Goal: Task Accomplishment & Management: Complete application form

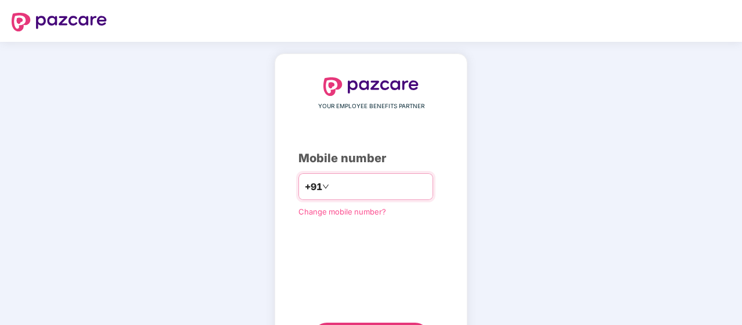
click at [402, 181] on input "number" at bounding box center [379, 186] width 95 height 19
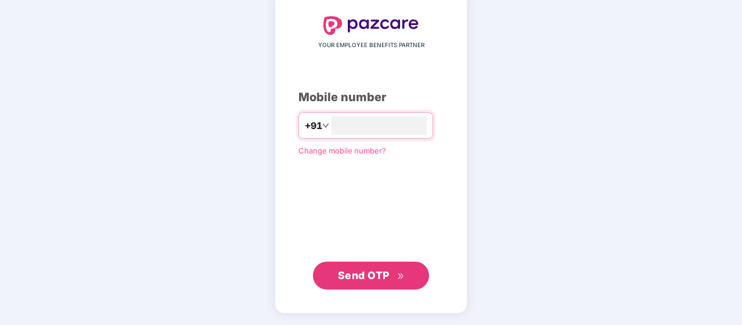
type input "**********"
click at [396, 279] on span "Send OTP" at bounding box center [371, 275] width 67 height 16
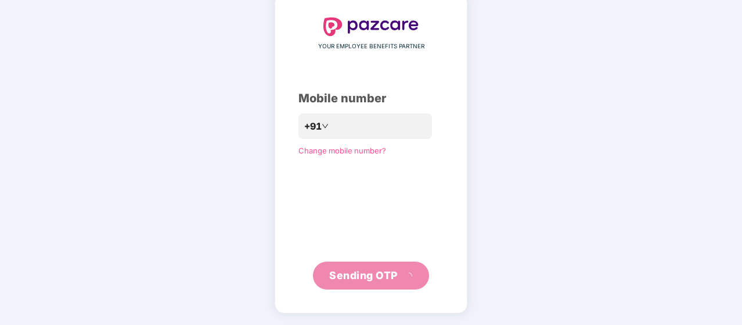
scroll to position [54, 0]
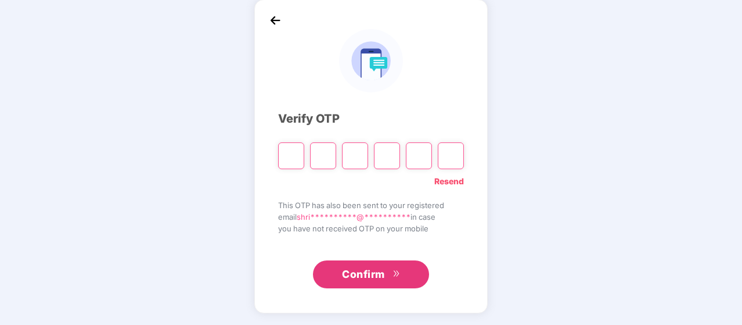
type input "*"
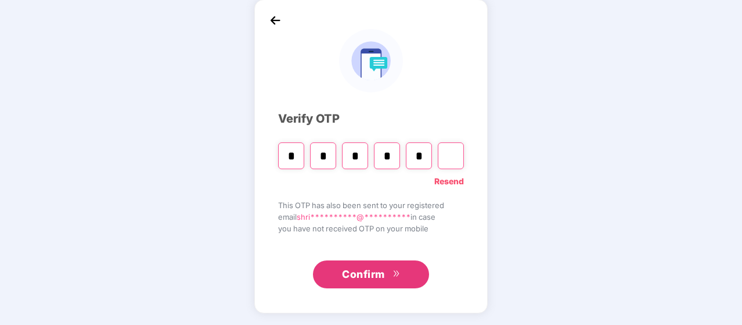
type input "*"
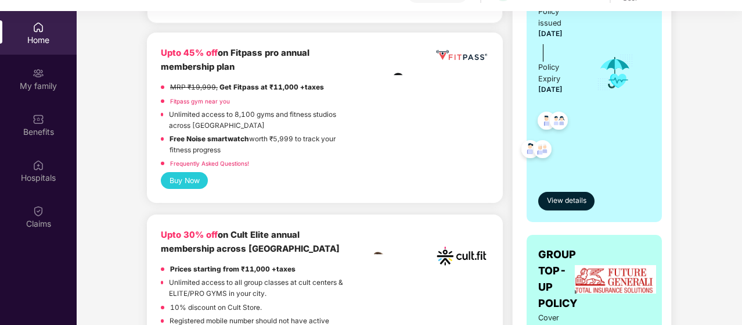
scroll to position [385, 0]
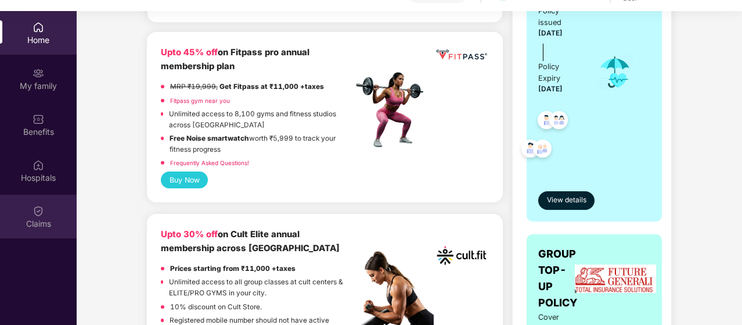
click at [41, 230] on div "Claims" at bounding box center [38, 217] width 77 height 44
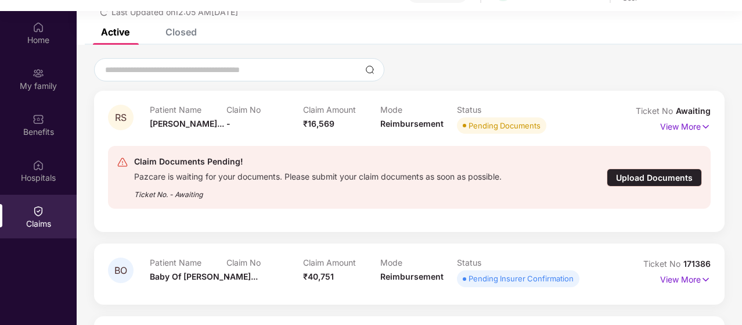
scroll to position [63, 0]
click at [661, 175] on div "Upload Documents" at bounding box center [654, 177] width 95 height 18
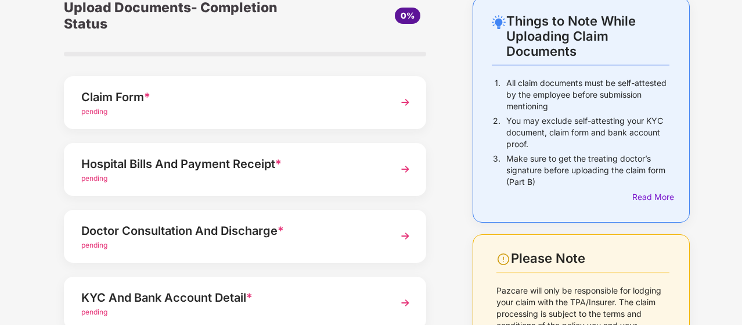
scroll to position [64, 0]
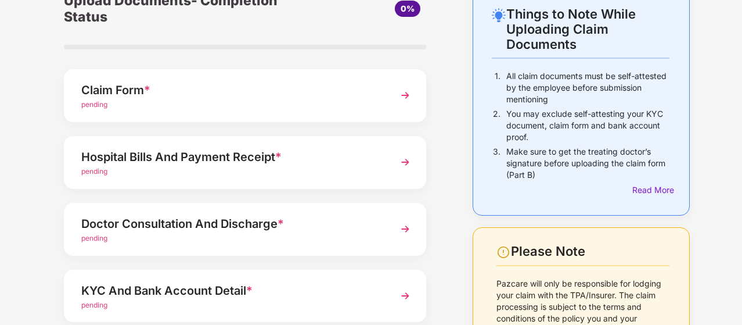
click at [389, 98] on div "Claim Form * pending" at bounding box center [245, 95] width 362 height 53
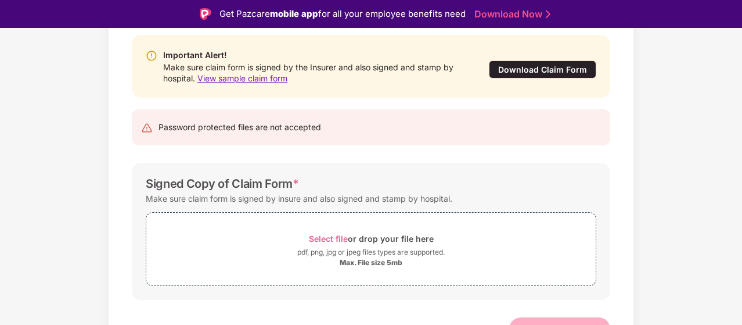
scroll to position [95, 0]
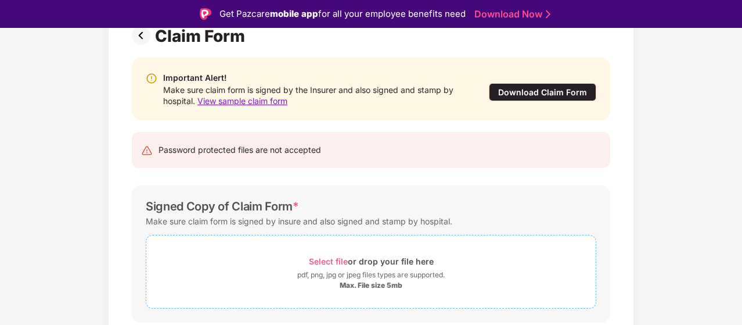
click at [326, 263] on span "Select file" at bounding box center [328, 261] width 39 height 10
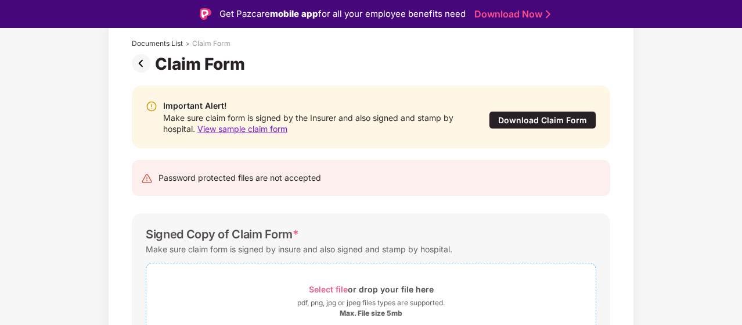
scroll to position [191, 0]
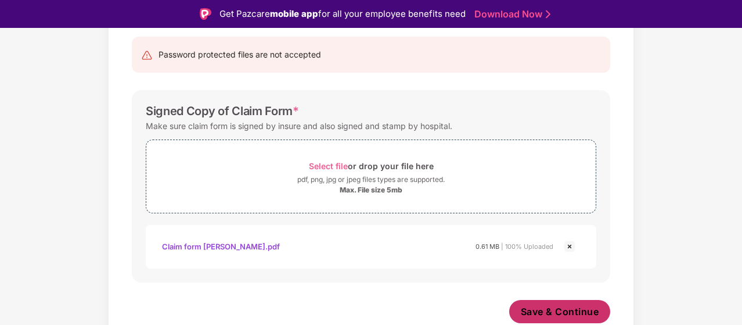
click at [531, 306] on span "Save & Continue" at bounding box center [560, 311] width 78 height 13
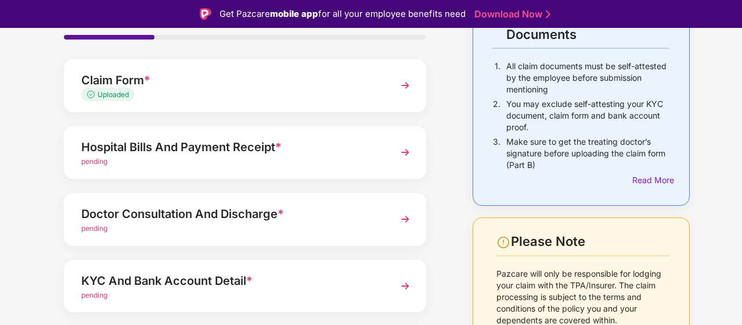
scroll to position [103, 0]
click at [404, 150] on img at bounding box center [405, 151] width 21 height 21
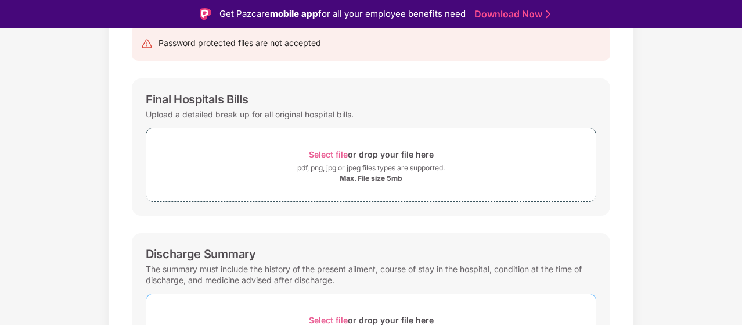
scroll to position [95, 0]
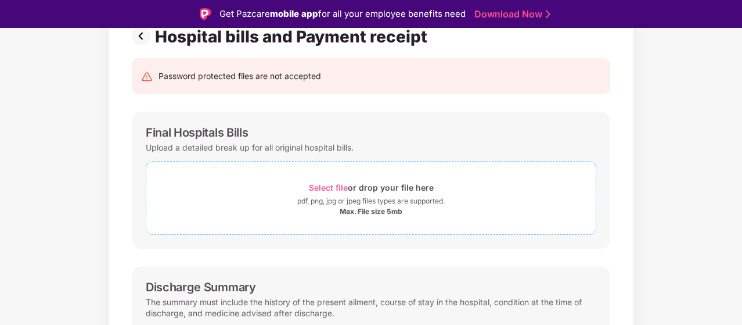
click at [316, 184] on span "Select file" at bounding box center [328, 187] width 39 height 10
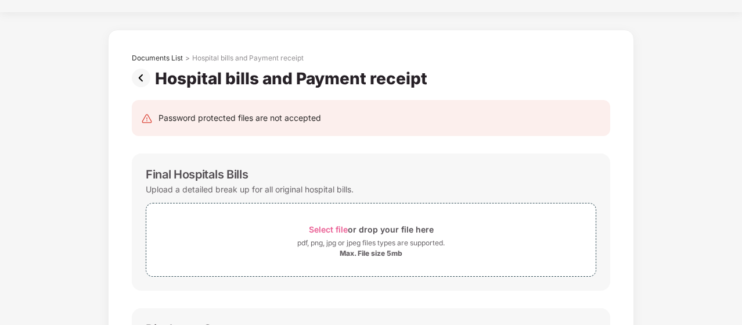
scroll to position [0, 0]
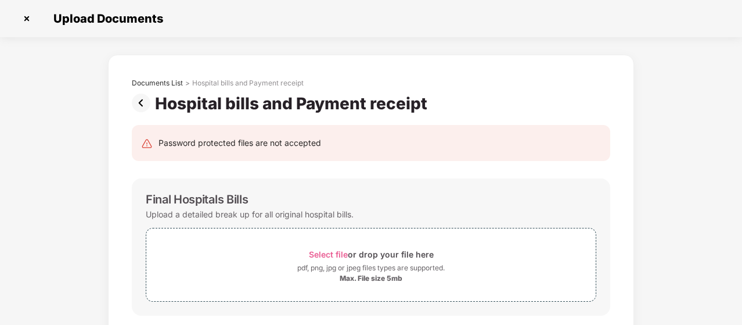
click at [145, 103] on img at bounding box center [143, 103] width 23 height 19
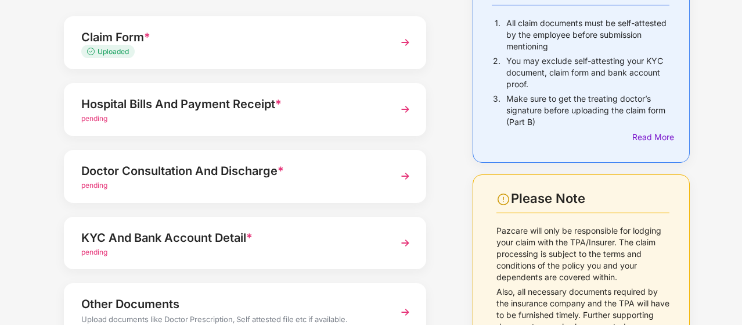
scroll to position [117, 0]
click at [403, 106] on img at bounding box center [405, 109] width 21 height 21
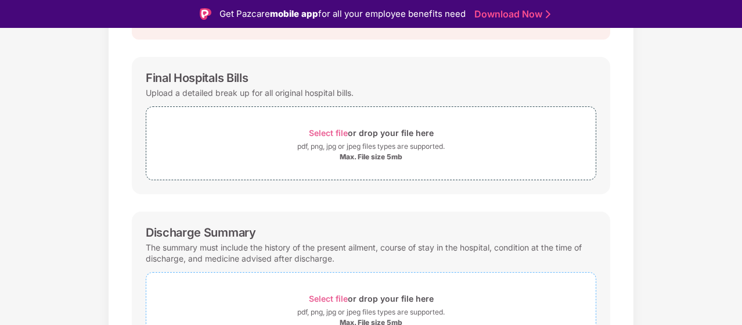
scroll to position [149, 0]
click at [332, 130] on span "Select file" at bounding box center [328, 133] width 39 height 10
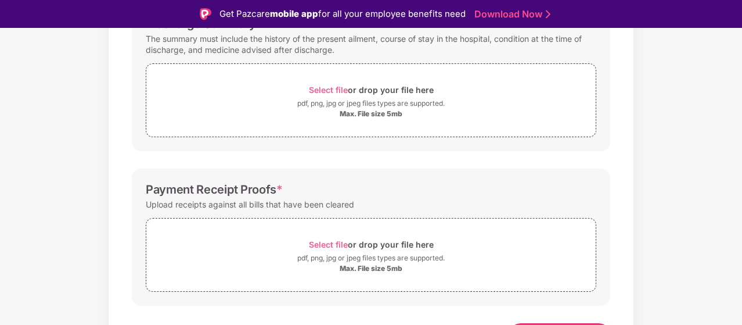
scroll to position [469, 0]
click at [318, 246] on span "Select file" at bounding box center [328, 243] width 39 height 10
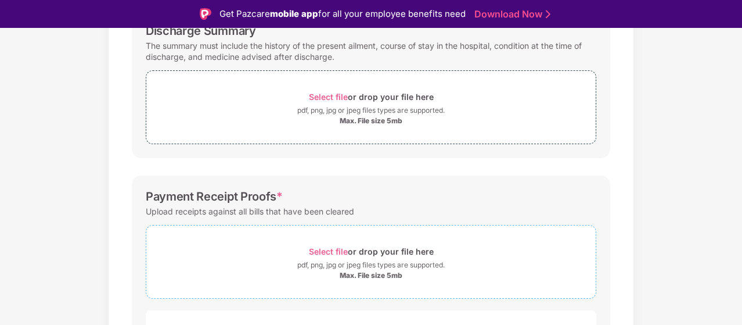
scroll to position [547, 0]
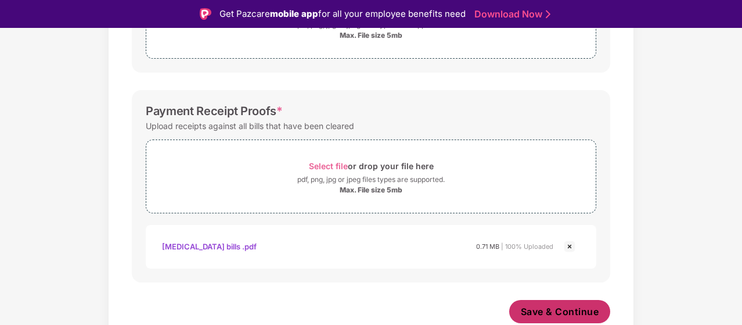
click at [551, 303] on button "Save & Continue" at bounding box center [560, 311] width 102 height 23
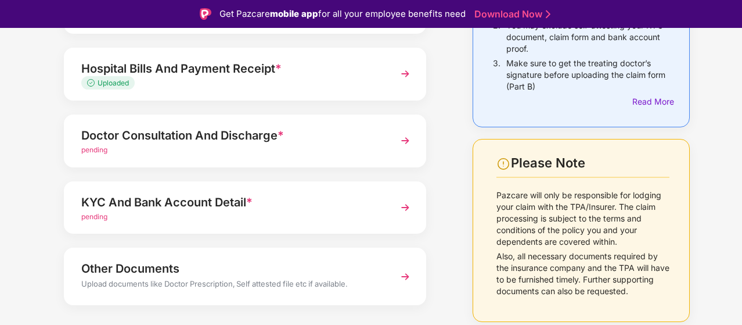
scroll to position [182, 0]
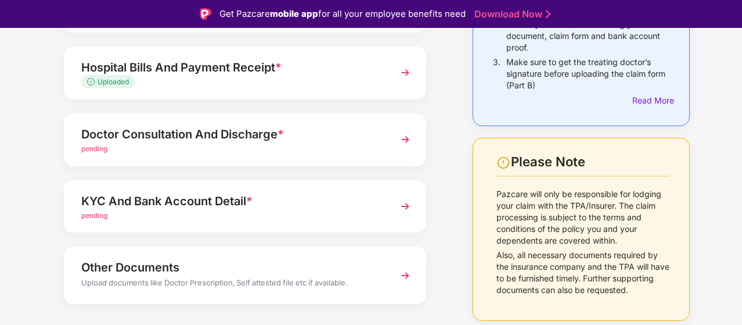
click at [398, 135] on img at bounding box center [405, 139] width 21 height 21
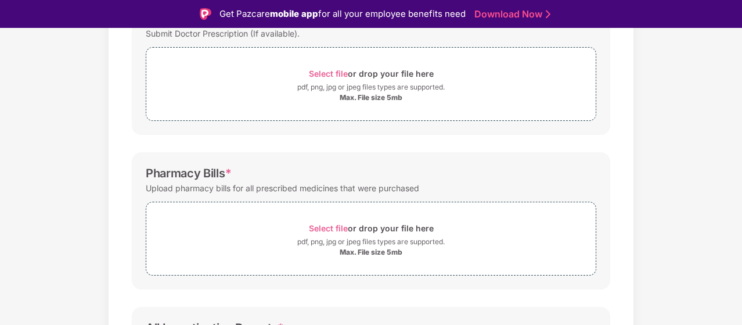
scroll to position [207, 0]
click at [323, 76] on span "Select file" at bounding box center [328, 75] width 39 height 10
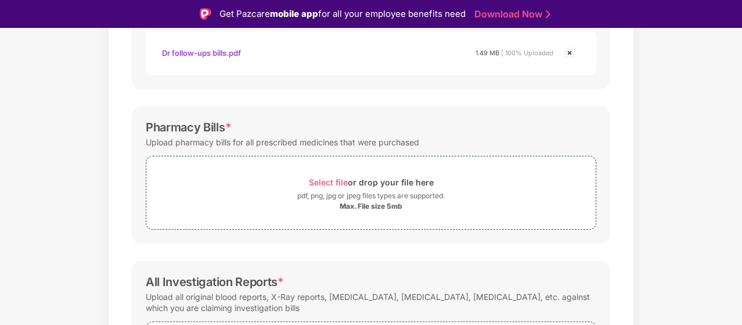
scroll to position [313, 0]
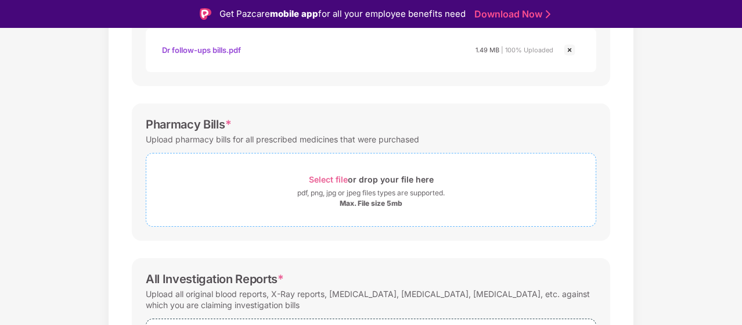
click at [327, 210] on span "Select file or drop your file here pdf, png, jpg or jpeg files types are suppor…" at bounding box center [371, 189] width 450 height 55
click at [333, 176] on span "Select file" at bounding box center [328, 179] width 39 height 10
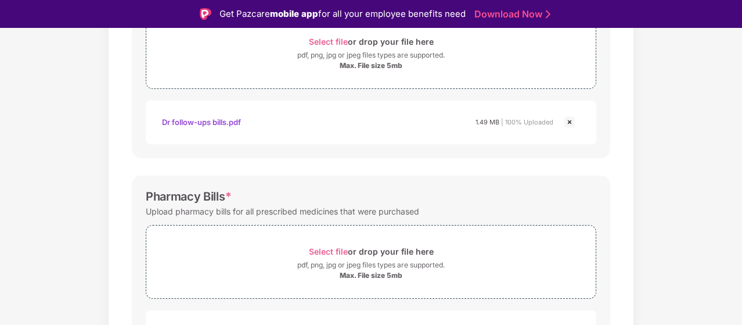
scroll to position [204, 0]
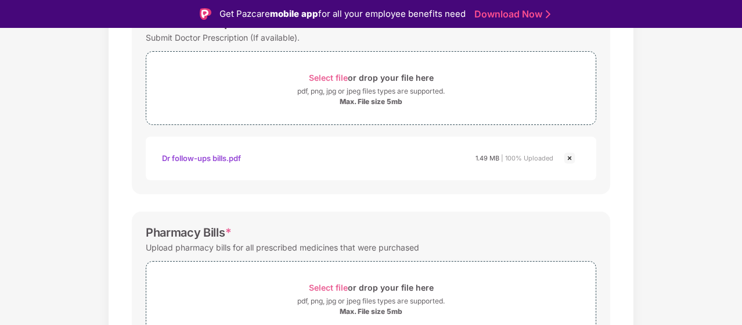
click at [568, 157] on img at bounding box center [570, 158] width 14 height 14
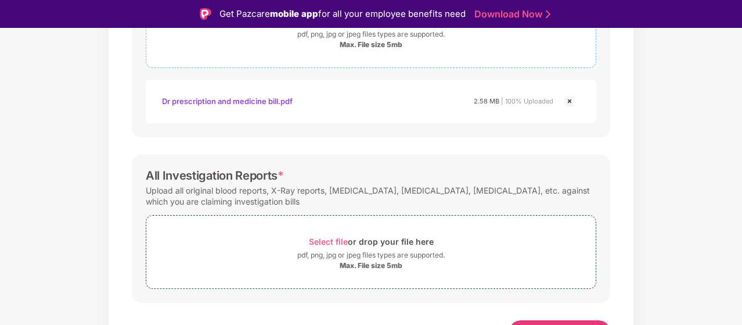
scroll to position [436, 0]
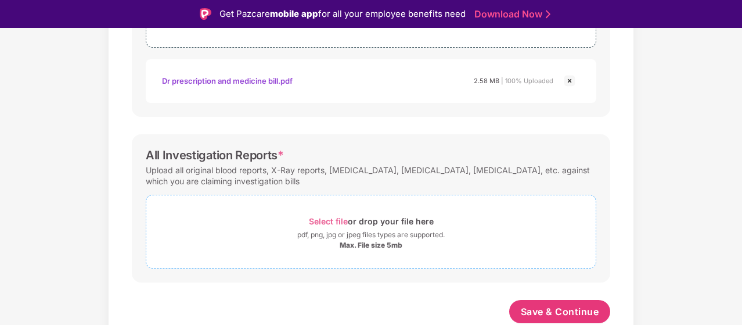
click at [336, 222] on span "Select file" at bounding box center [328, 221] width 39 height 10
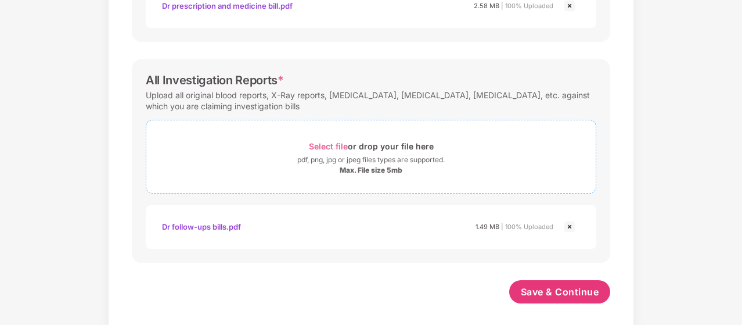
scroll to position [491, 0]
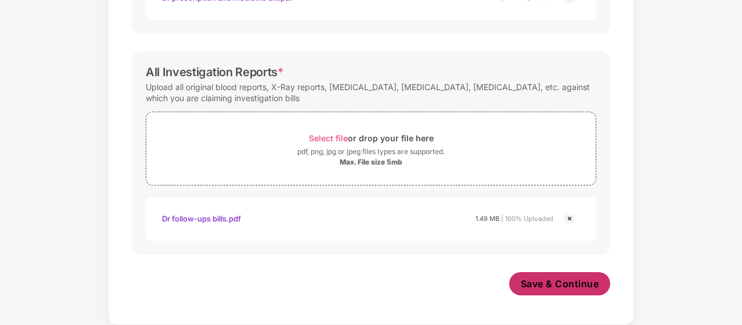
click at [550, 284] on span "Save & Continue" at bounding box center [560, 283] width 78 height 13
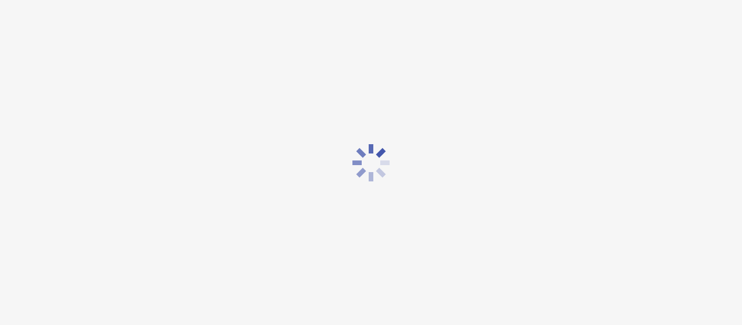
click at [59, 175] on div at bounding box center [371, 162] width 742 height 325
click at [317, 184] on div at bounding box center [371, 162] width 742 height 325
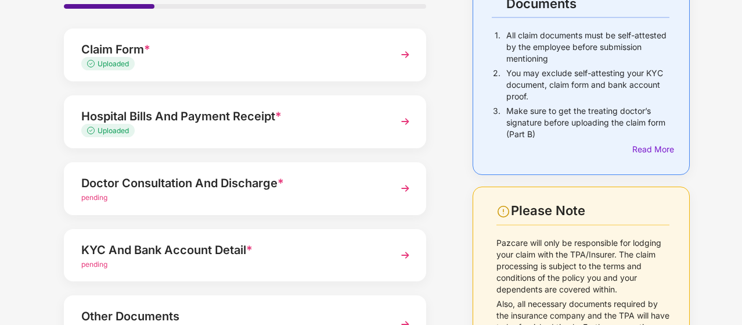
scroll to position [106, 0]
click at [408, 120] on img at bounding box center [405, 120] width 21 height 21
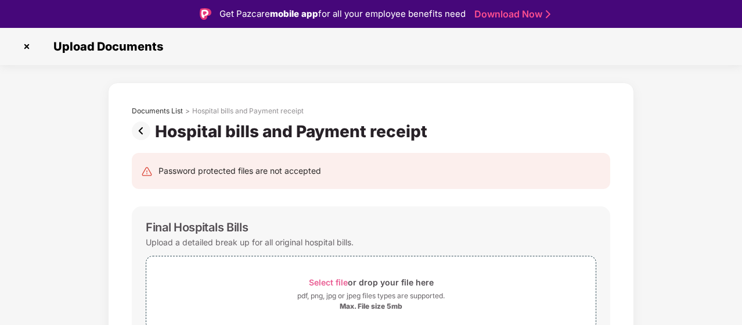
click at [142, 136] on img at bounding box center [143, 130] width 23 height 19
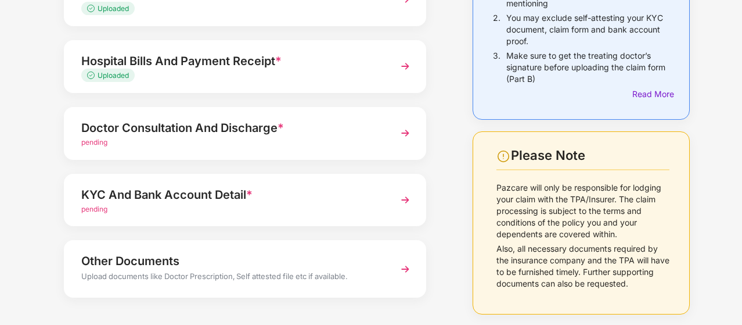
scroll to position [161, 0]
click at [403, 133] on img at bounding box center [405, 132] width 21 height 21
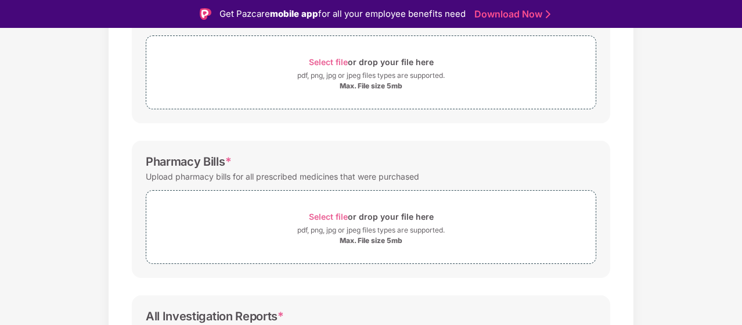
scroll to position [231, 0]
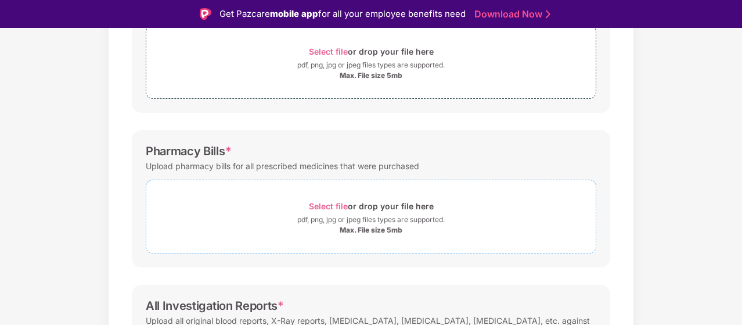
click at [338, 211] on span "Select file" at bounding box center [328, 206] width 39 height 10
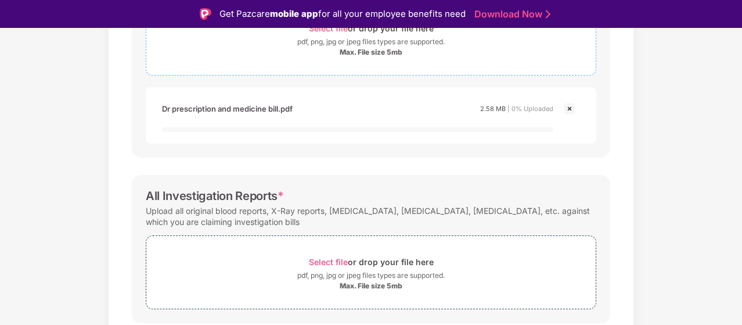
scroll to position [410, 0]
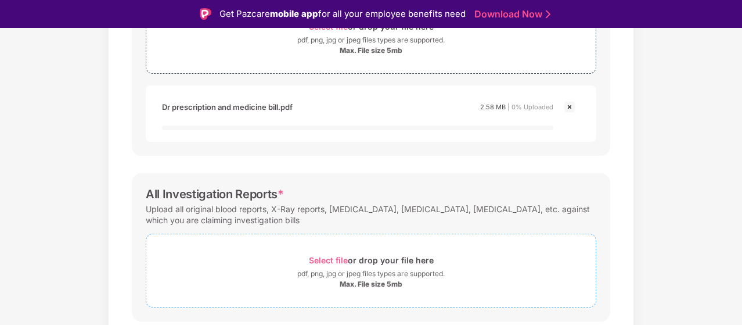
click at [332, 264] on span "Select file" at bounding box center [328, 260] width 39 height 10
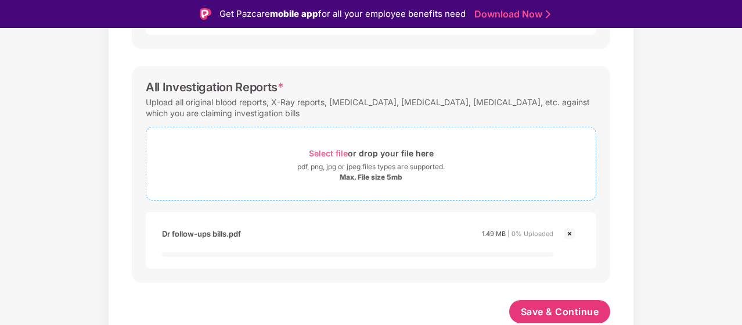
scroll to position [28, 0]
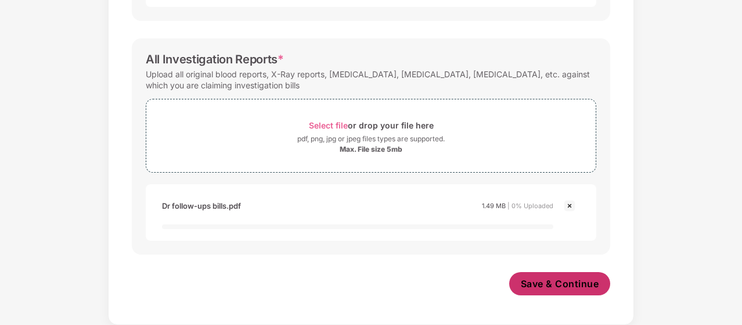
click at [547, 291] on button "Save & Continue" at bounding box center [560, 283] width 102 height 23
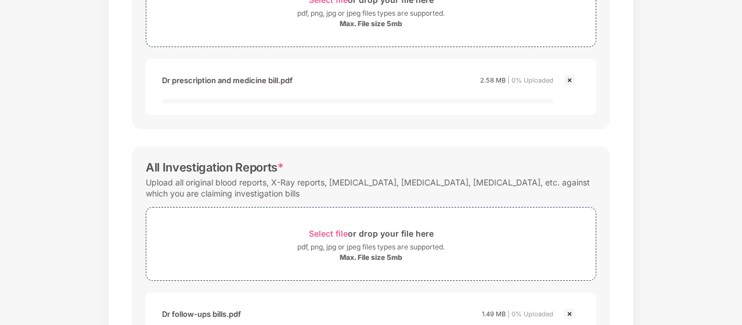
scroll to position [517, 0]
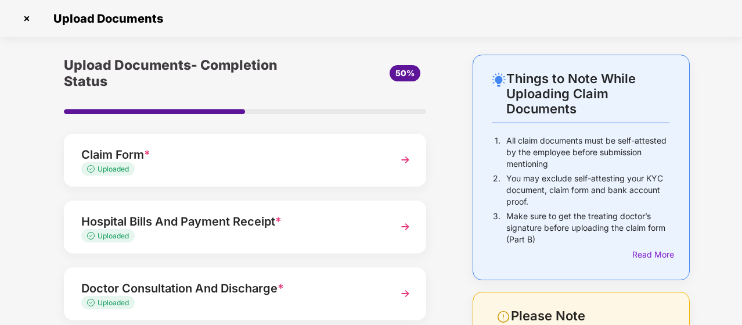
drag, startPoint x: 516, startPoint y: 179, endPoint x: 432, endPoint y: 225, distance: 96.7
click at [433, 278] on div "Upload Documents- Completion Status 50% Claim Form * Uploaded Hospital Bills An…" at bounding box center [245, 292] width 386 height 475
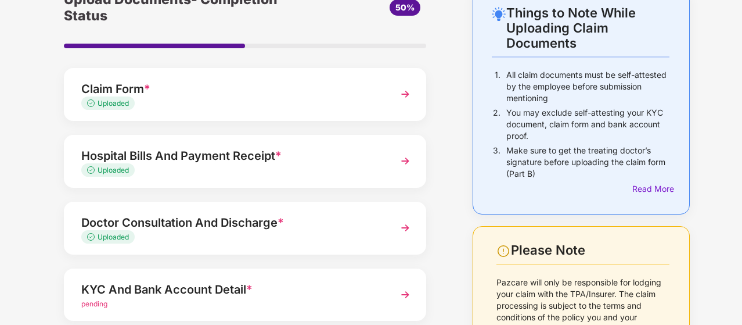
scroll to position [127, 0]
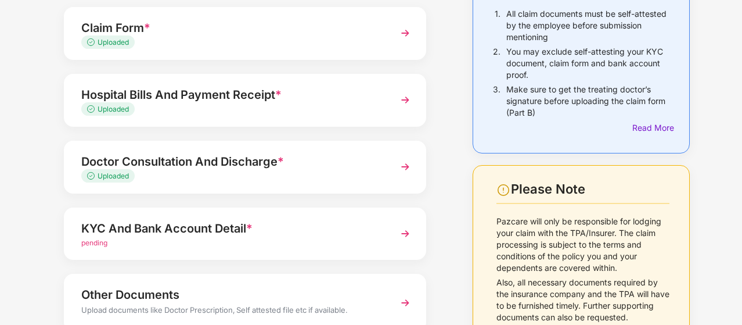
click at [405, 39] on img at bounding box center [405, 33] width 21 height 21
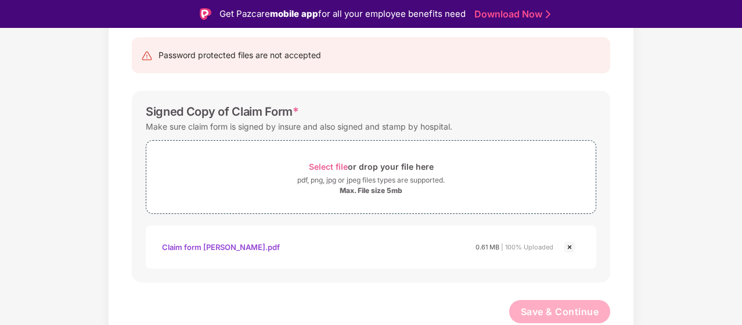
scroll to position [58, 0]
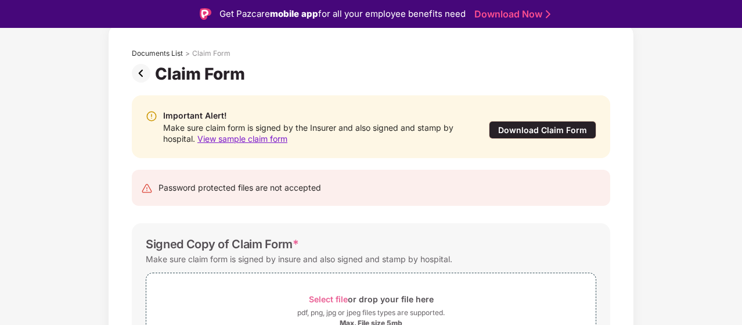
click at [142, 71] on img at bounding box center [143, 73] width 23 height 19
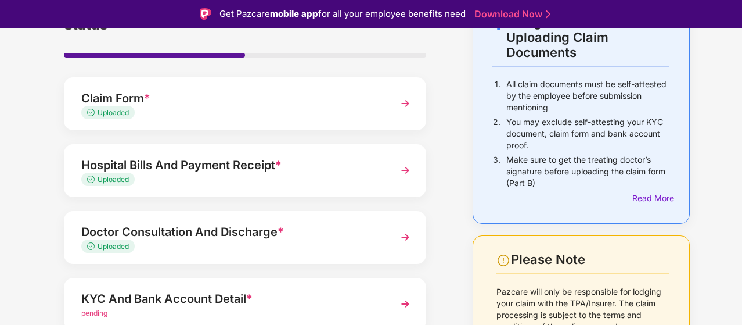
scroll to position [85, 0]
click at [403, 164] on img at bounding box center [405, 169] width 21 height 21
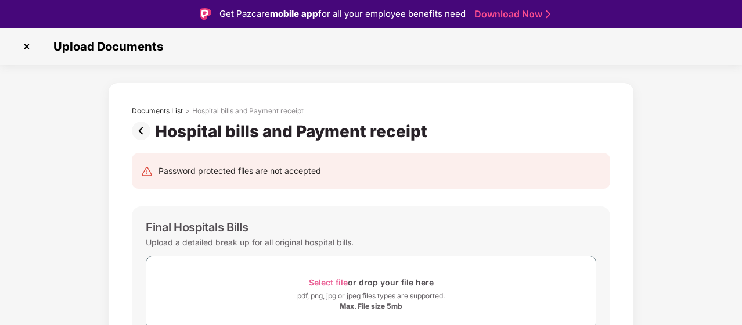
click at [143, 127] on img at bounding box center [143, 130] width 23 height 19
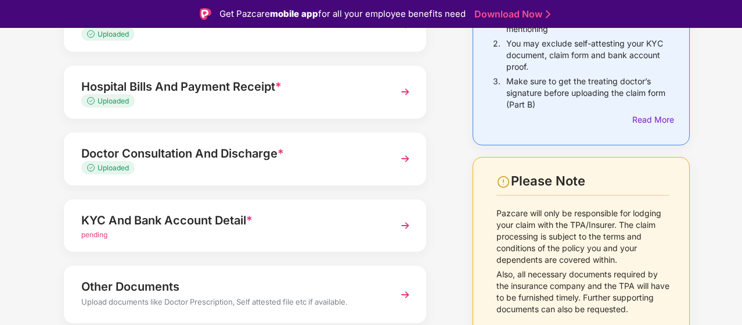
scroll to position [163, 0]
click at [405, 157] on img at bounding box center [405, 158] width 21 height 21
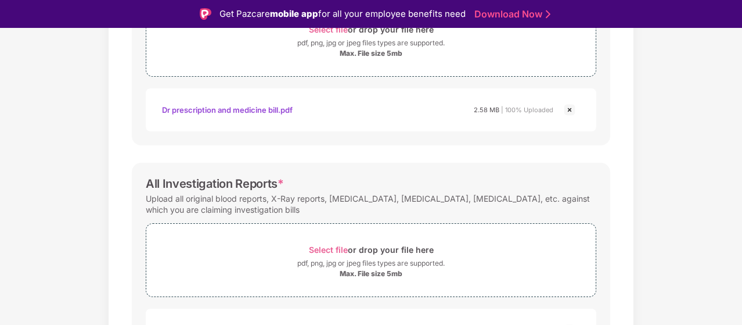
scroll to position [408, 0]
click at [570, 109] on img at bounding box center [570, 109] width 14 height 14
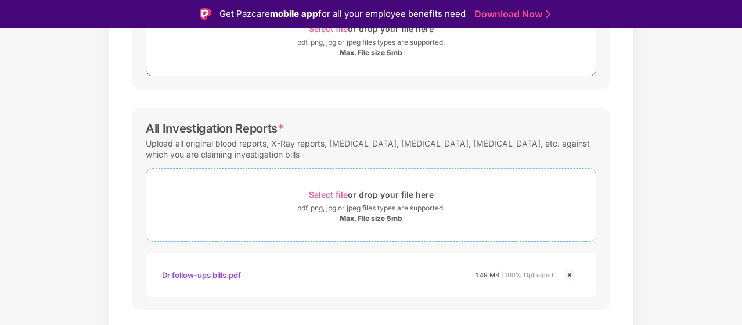
scroll to position [436, 0]
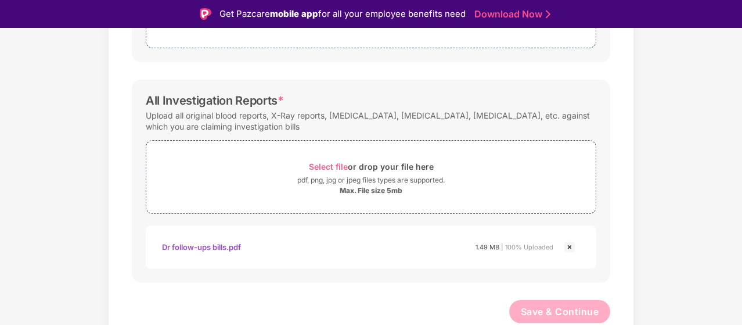
click at [572, 245] on img at bounding box center [570, 247] width 14 height 14
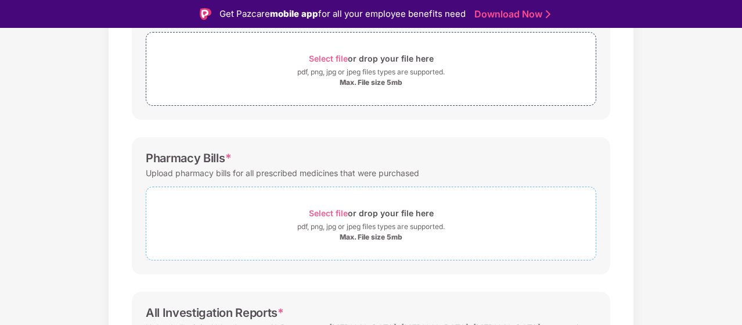
scroll to position [224, 0]
click at [336, 214] on span "Select file" at bounding box center [328, 212] width 39 height 10
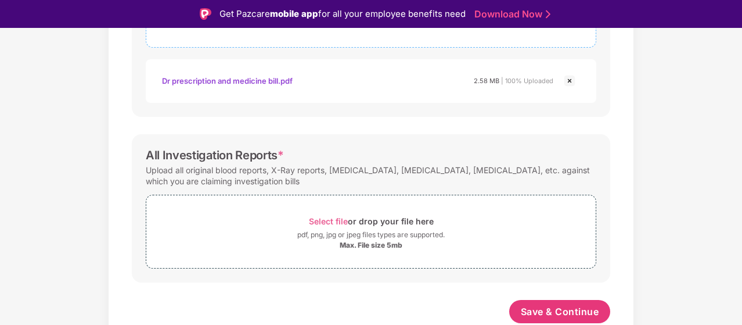
scroll to position [436, 0]
click at [338, 220] on span "Select file" at bounding box center [328, 221] width 39 height 10
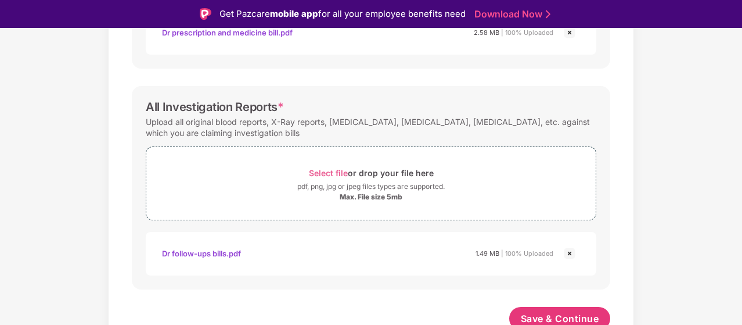
scroll to position [491, 0]
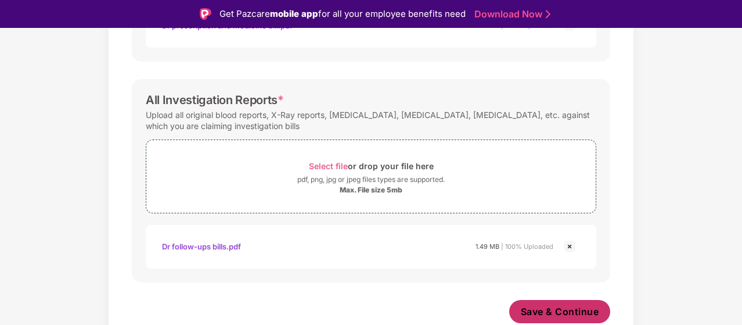
click at [568, 308] on span "Save & Continue" at bounding box center [560, 311] width 78 height 13
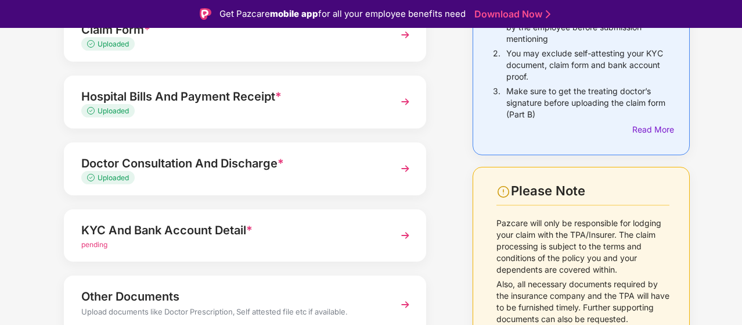
scroll to position [158, 0]
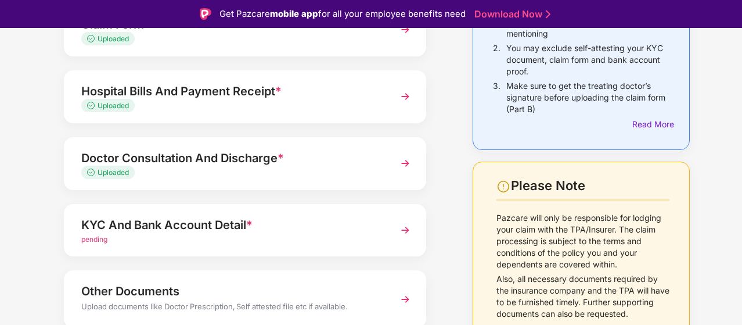
click at [407, 227] on img at bounding box center [405, 230] width 21 height 21
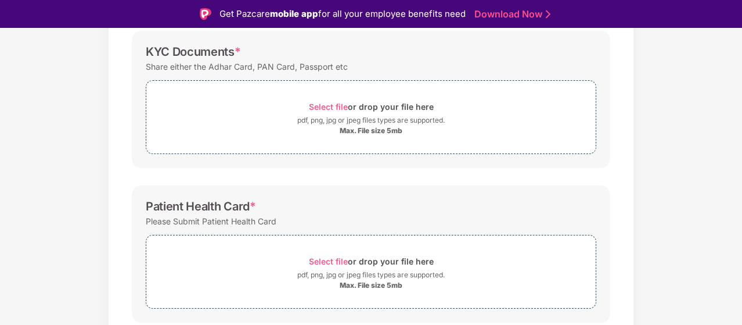
scroll to position [176, 0]
click at [313, 113] on div "Select file or drop your file here" at bounding box center [371, 106] width 125 height 16
click at [328, 106] on span "Select file" at bounding box center [328, 106] width 39 height 10
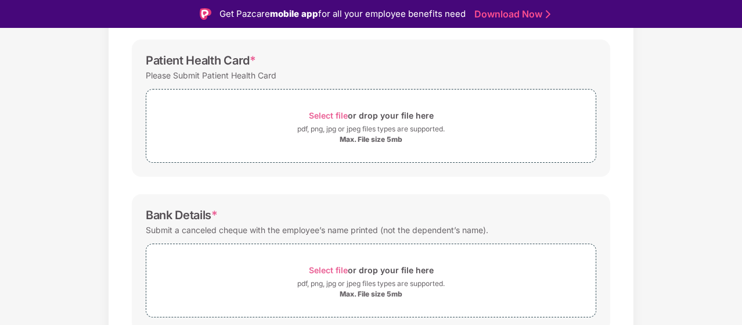
scroll to position [425, 0]
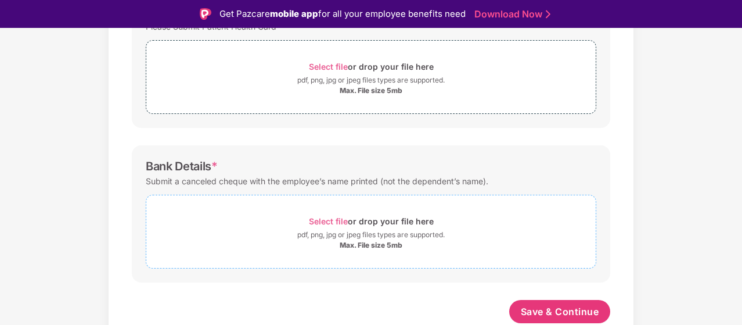
click at [317, 220] on span "Select file" at bounding box center [328, 221] width 39 height 10
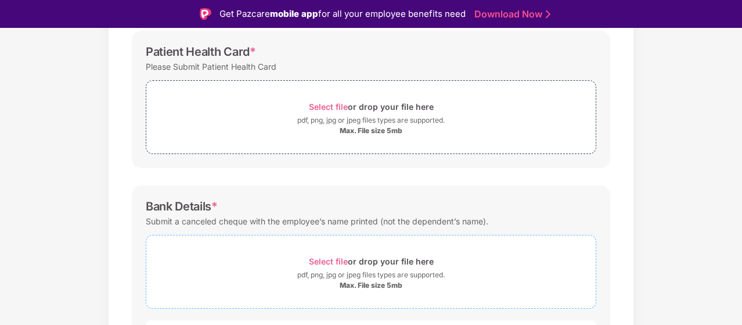
scroll to position [480, 0]
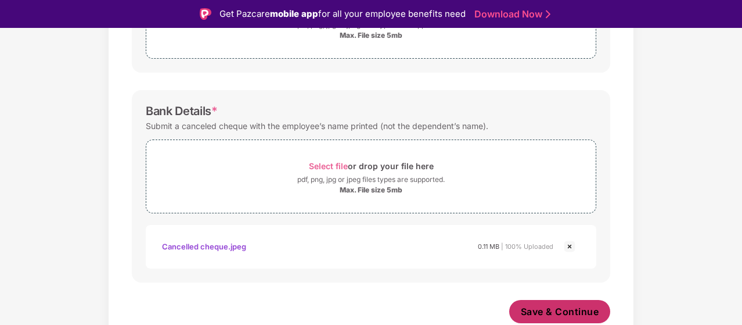
click at [542, 304] on button "Save & Continue" at bounding box center [560, 311] width 102 height 23
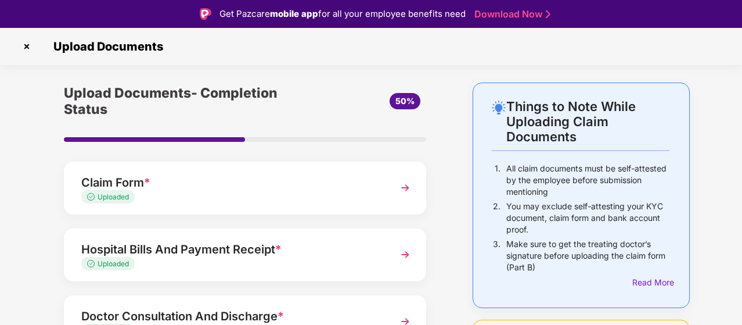
click at [24, 48] on img at bounding box center [26, 46] width 19 height 19
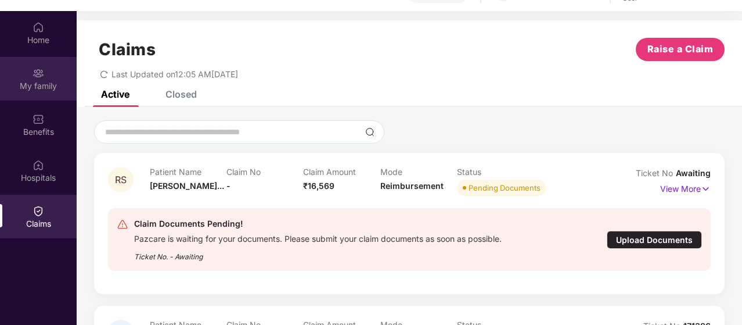
click at [51, 86] on div "My family" at bounding box center [38, 86] width 77 height 12
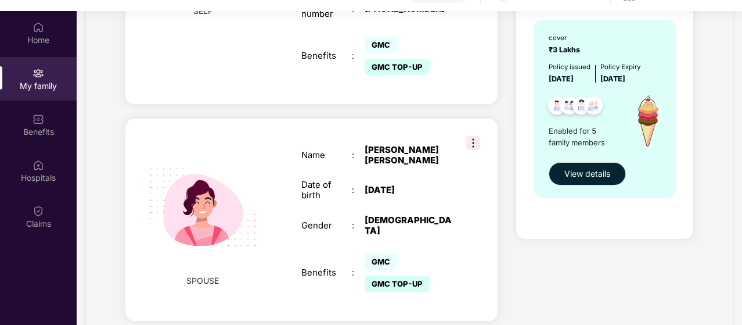
scroll to position [399, 0]
click at [476, 135] on img at bounding box center [473, 142] width 14 height 14
click at [532, 236] on div "Health Topup Cover cover ₹3 Lakhs Policy issued [DATE] Policy Expiry [DATE] Ena…" at bounding box center [604, 105] width 177 height 265
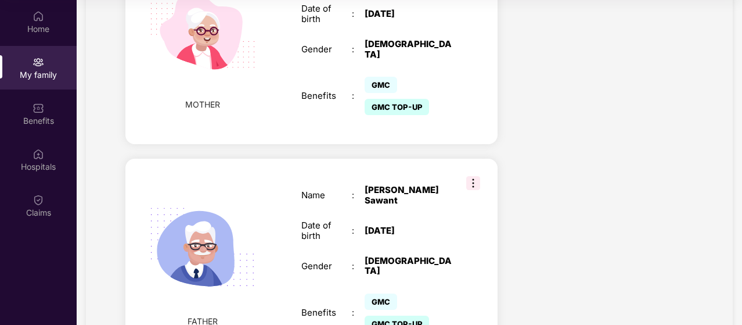
scroll to position [1028, 0]
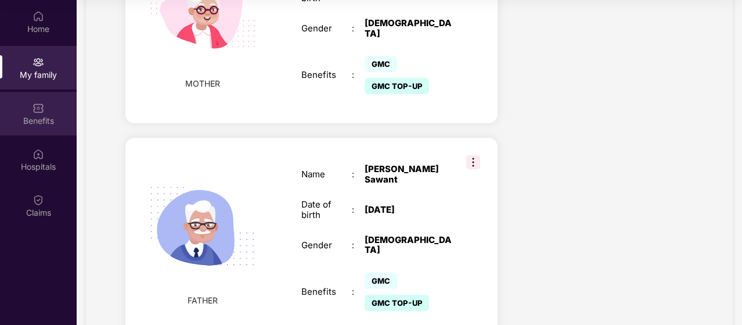
click at [40, 110] on img at bounding box center [39, 108] width 12 height 12
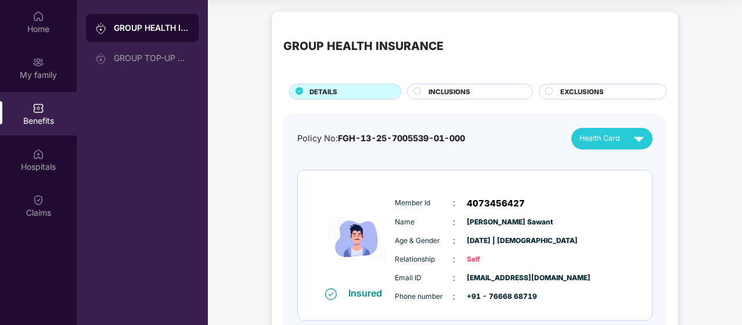
click at [350, 217] on img at bounding box center [357, 239] width 70 height 96
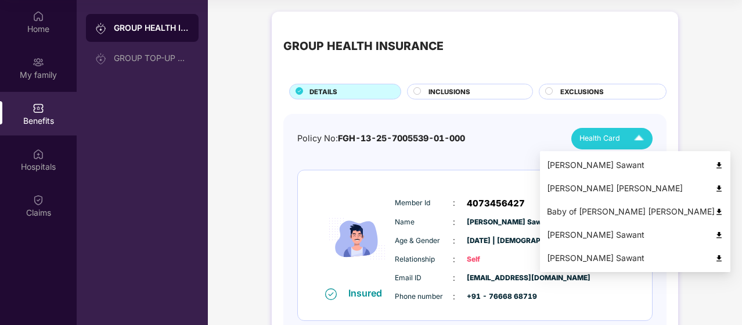
click at [715, 185] on img at bounding box center [719, 188] width 9 height 9
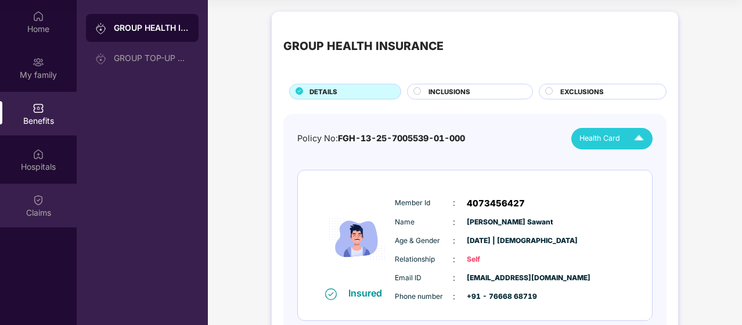
click at [38, 200] on img at bounding box center [39, 200] width 12 height 12
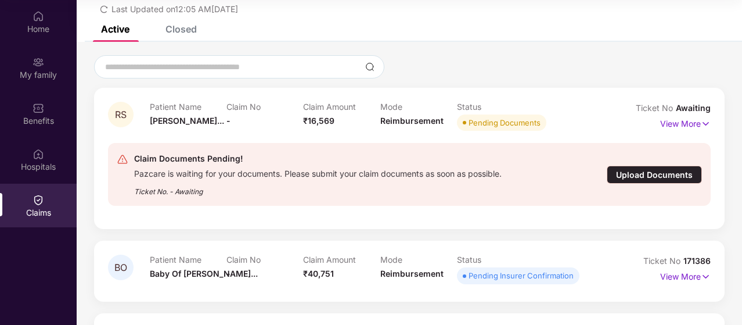
scroll to position [55, 0]
click at [634, 170] on div "Upload Documents" at bounding box center [654, 174] width 95 height 18
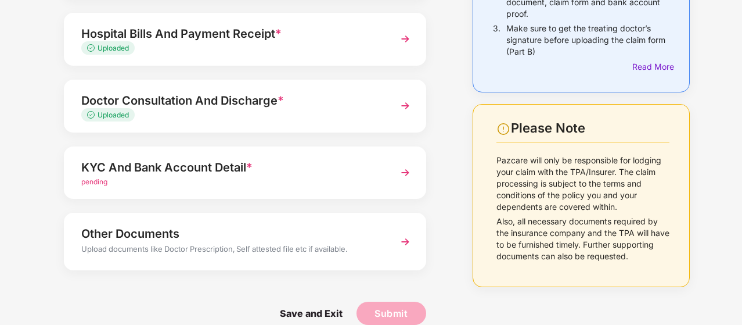
scroll to position [189, 0]
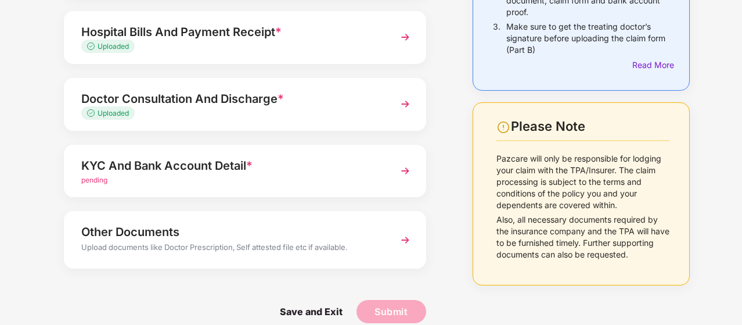
click at [401, 181] on img at bounding box center [405, 170] width 21 height 21
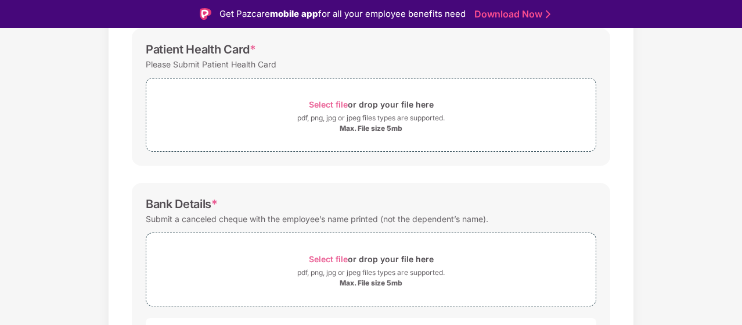
scroll to position [372, 0]
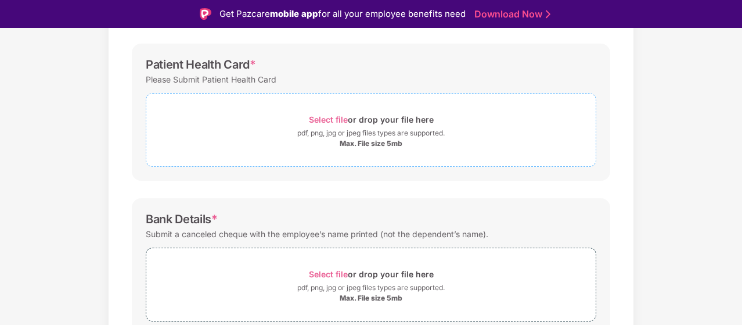
click at [329, 120] on span "Select file" at bounding box center [328, 119] width 39 height 10
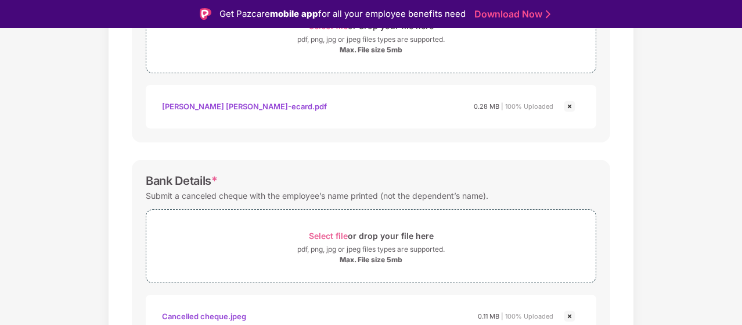
scroll to position [534, 0]
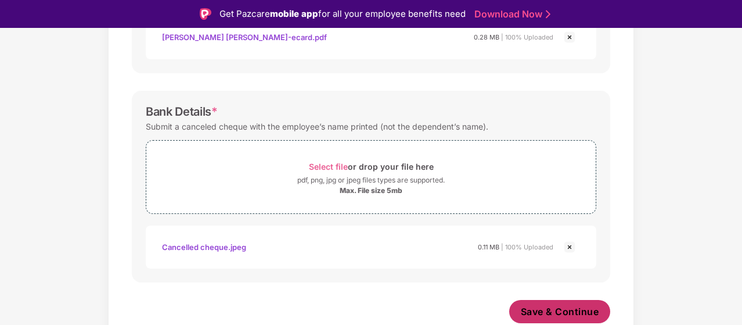
click at [545, 315] on span "Save & Continue" at bounding box center [560, 311] width 78 height 13
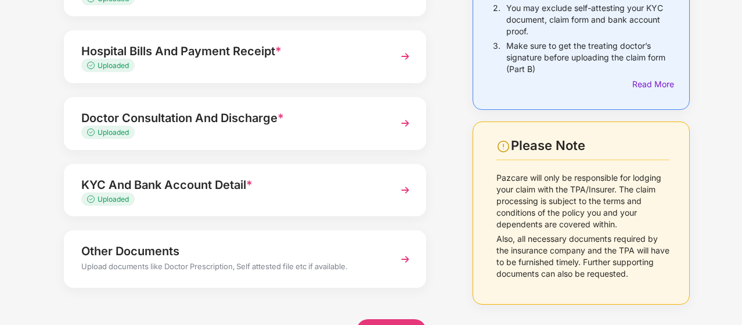
scroll to position [205, 0]
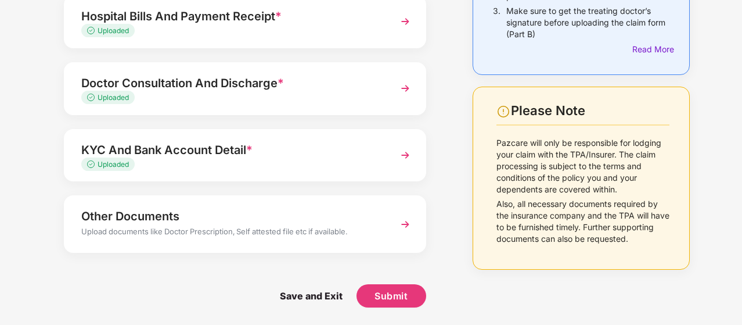
click at [407, 222] on img at bounding box center [405, 224] width 21 height 21
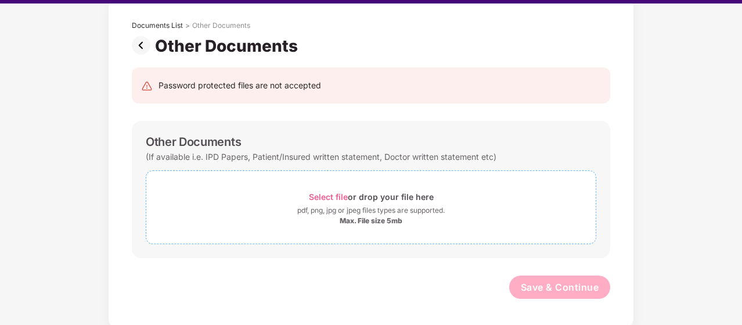
scroll to position [25, 0]
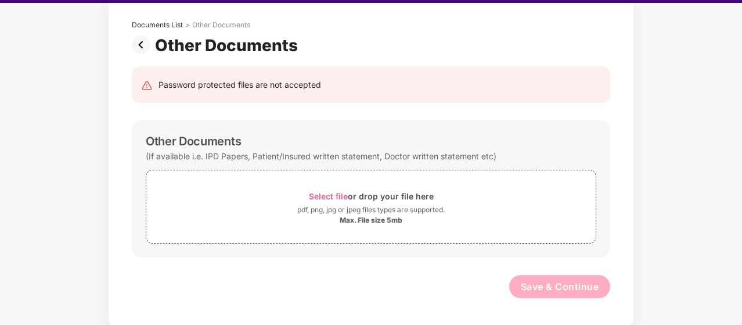
click at [143, 48] on img at bounding box center [143, 44] width 23 height 19
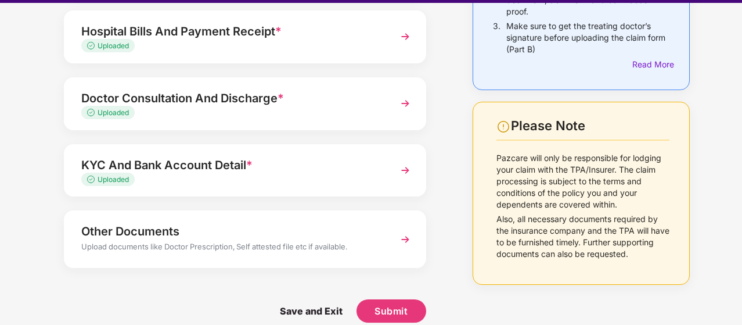
scroll to position [205, 0]
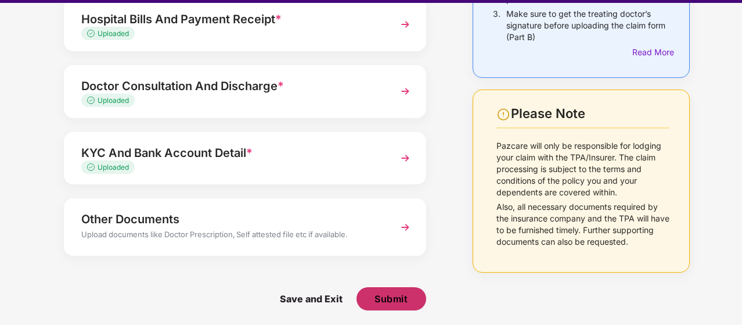
click at [362, 298] on button "Submit" at bounding box center [392, 298] width 70 height 23
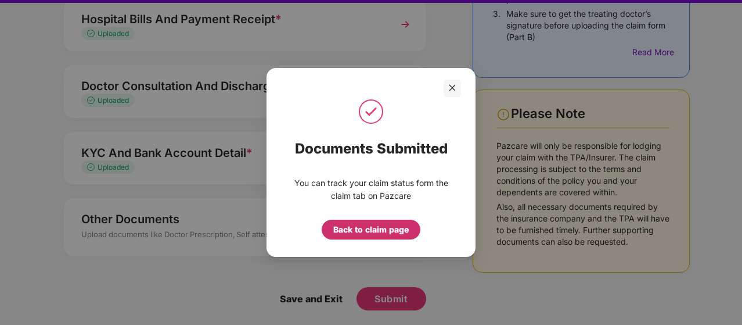
click at [397, 234] on div "Back to claim page" at bounding box center [371, 229] width 76 height 13
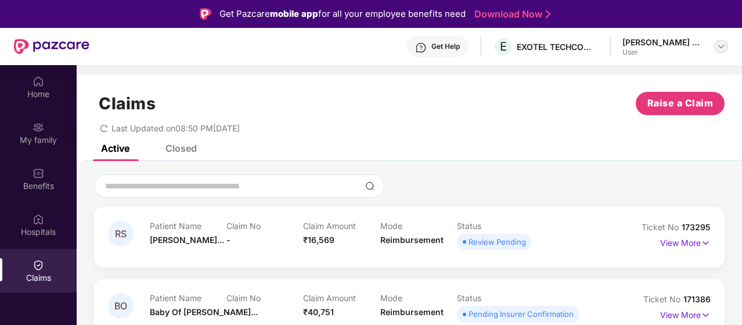
click at [720, 50] on img at bounding box center [721, 46] width 9 height 9
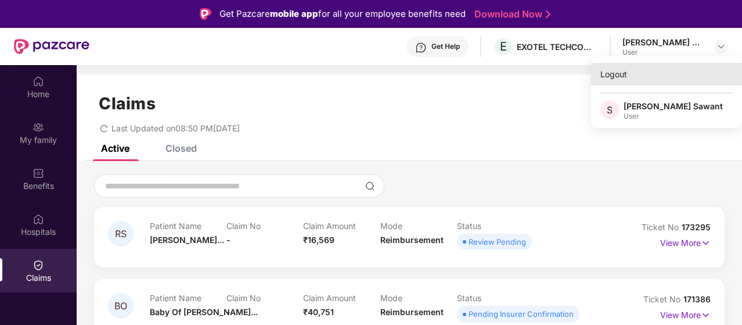
click at [606, 74] on div "Logout" at bounding box center [666, 74] width 151 height 23
